Goal: Navigation & Orientation: Find specific page/section

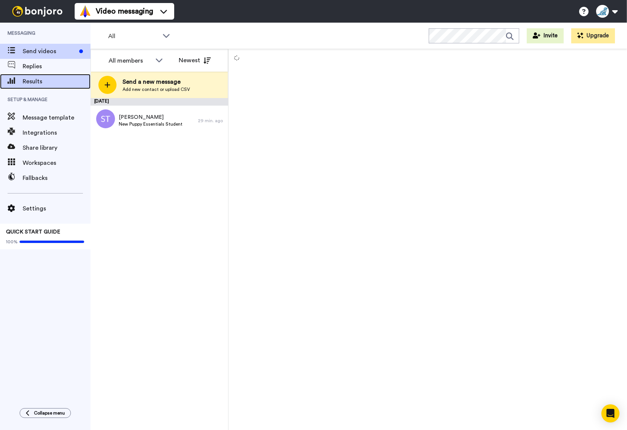
click at [40, 83] on span "Results" at bounding box center [57, 81] width 68 height 9
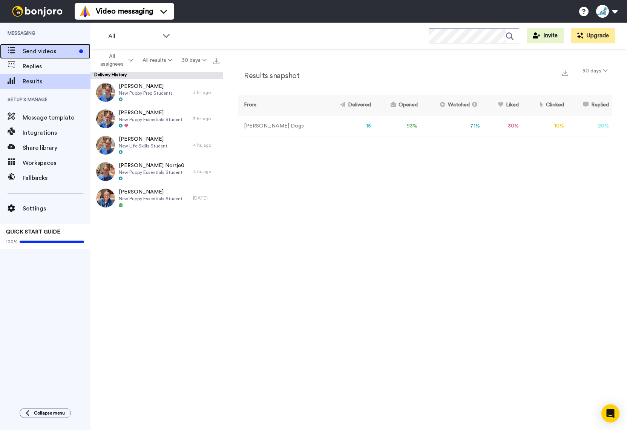
click at [37, 50] on span "Send videos" at bounding box center [50, 51] width 54 height 9
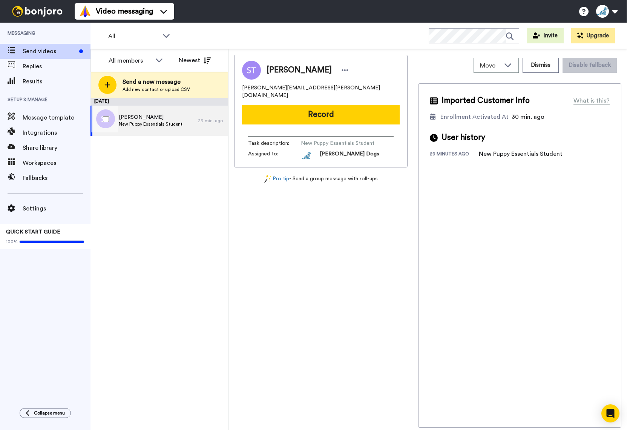
click at [147, 122] on span "New Puppy Essentials Student" at bounding box center [151, 124] width 64 height 6
